Goal: Navigation & Orientation: Find specific page/section

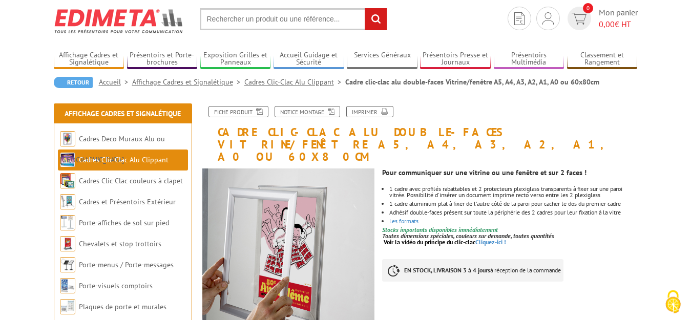
scroll to position [105, 0]
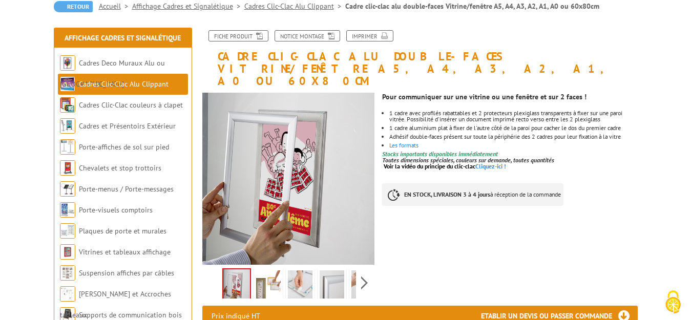
click at [270, 272] on img at bounding box center [268, 287] width 25 height 32
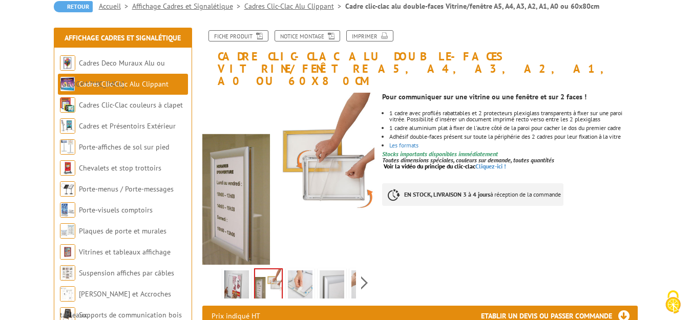
click at [299, 274] on img at bounding box center [300, 287] width 25 height 32
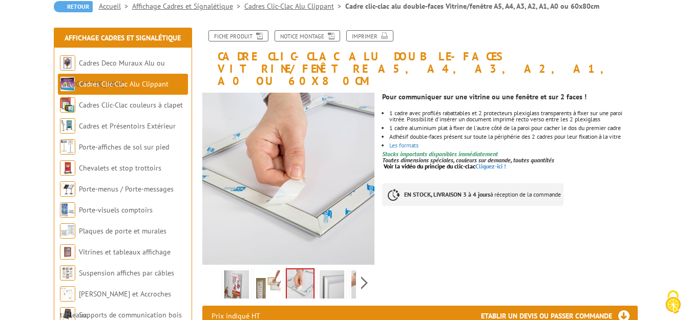
click at [334, 271] on img at bounding box center [332, 287] width 25 height 32
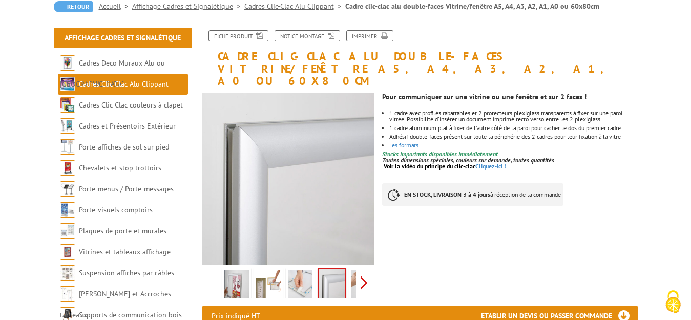
click at [365, 267] on div "Previous Next" at bounding box center [288, 283] width 173 height 36
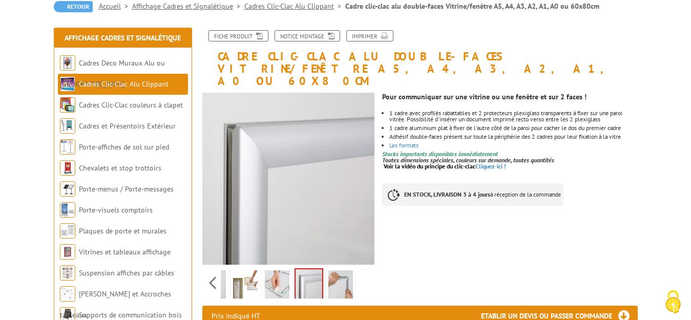
click at [338, 271] on img at bounding box center [340, 287] width 25 height 32
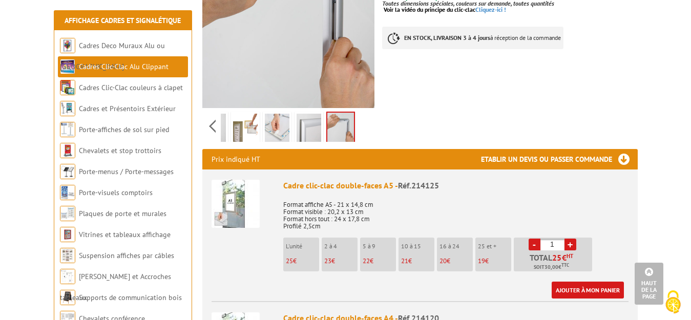
scroll to position [52, 0]
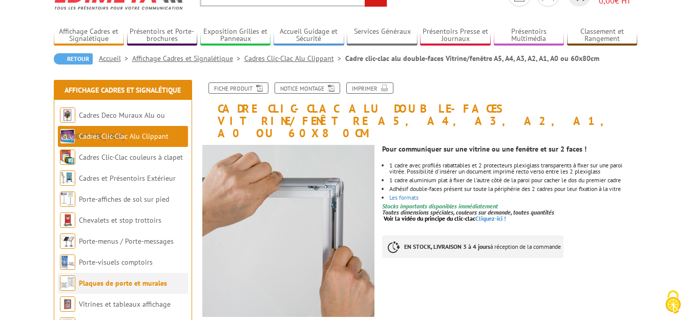
click at [112, 281] on link "Plaques de porte et murales" at bounding box center [123, 283] width 88 height 9
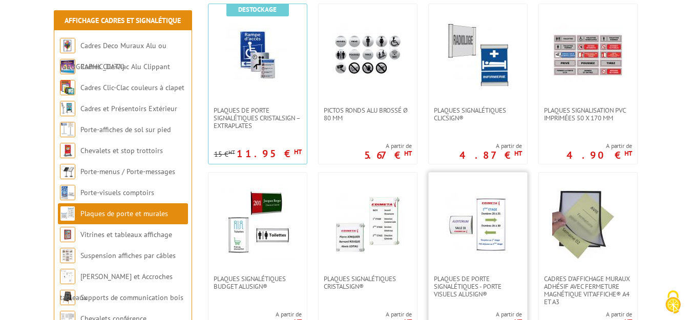
scroll to position [261, 0]
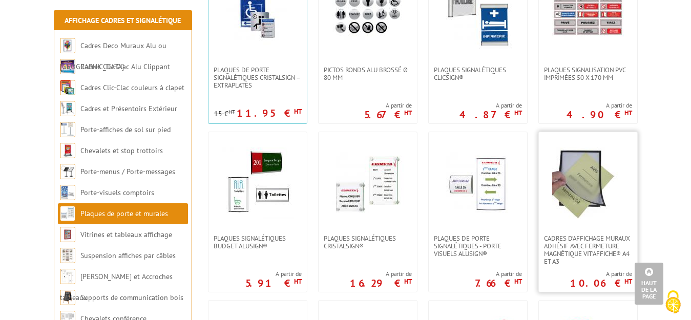
click at [590, 190] on img at bounding box center [588, 184] width 72 height 72
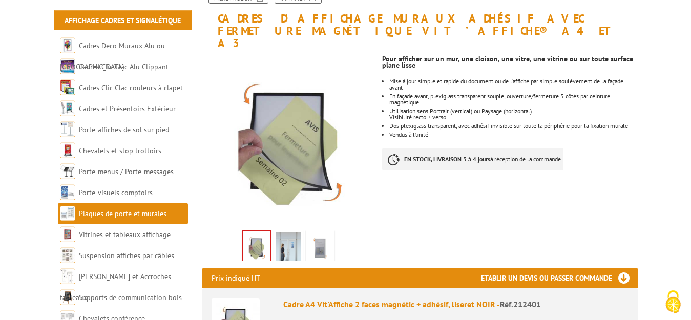
scroll to position [157, 0]
